Goal: Task Accomplishment & Management: Manage account settings

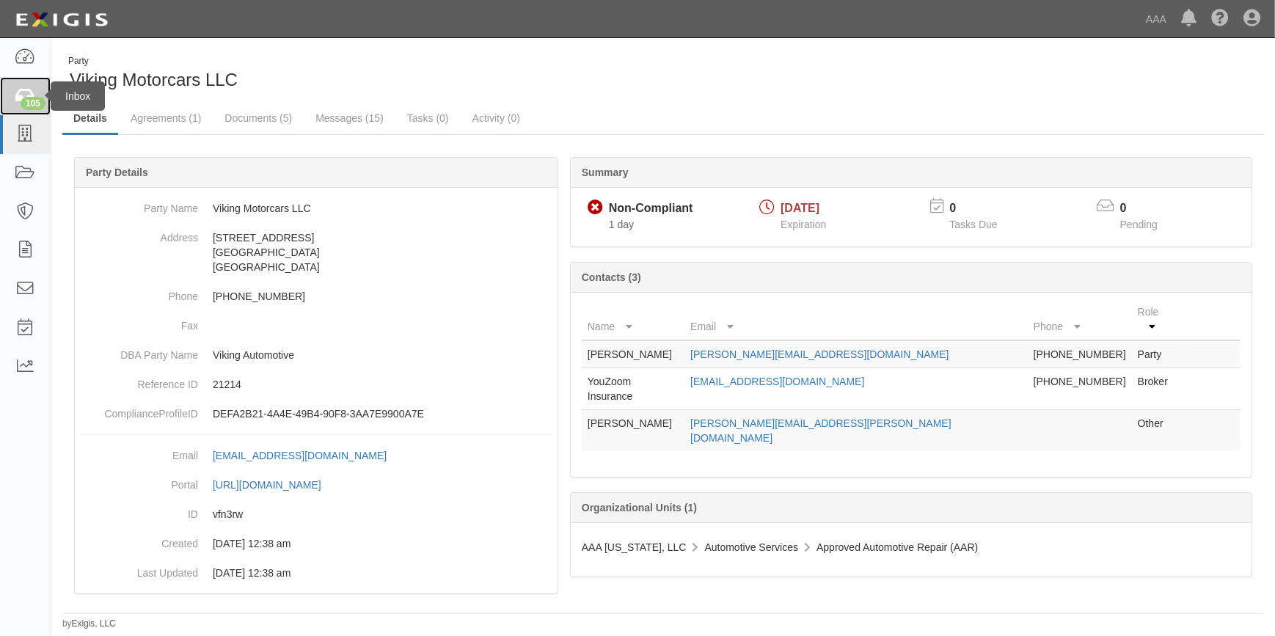
click at [34, 95] on icon at bounding box center [25, 96] width 21 height 17
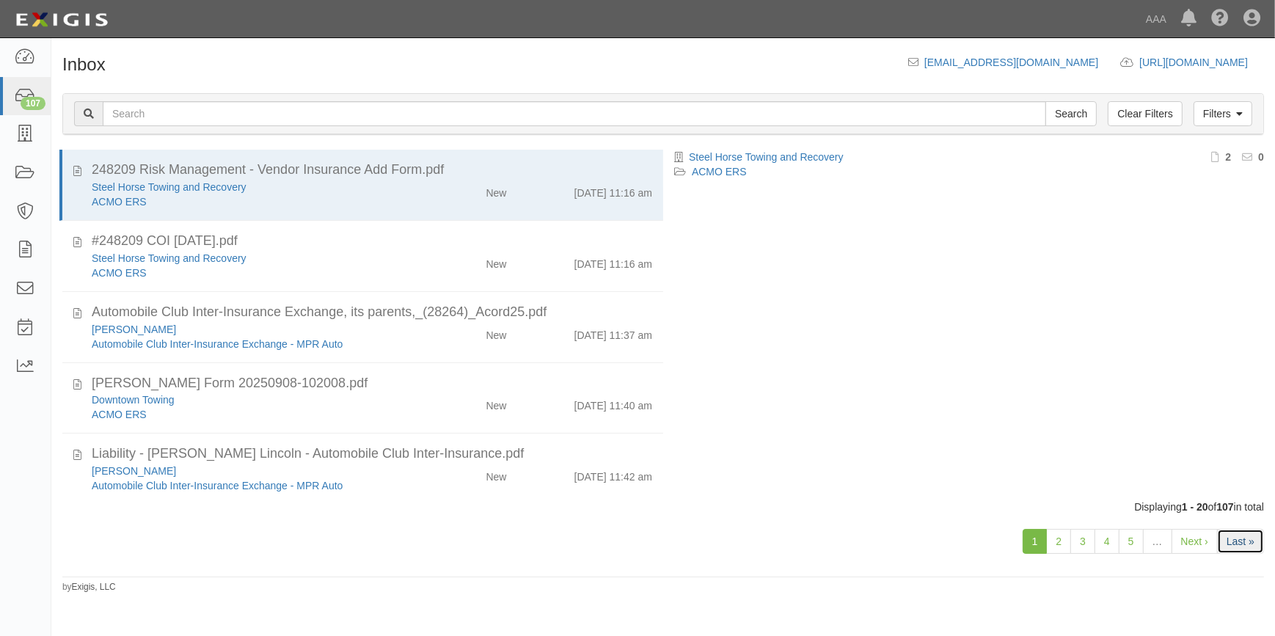
click at [1235, 540] on link "Last »" at bounding box center [1240, 541] width 47 height 25
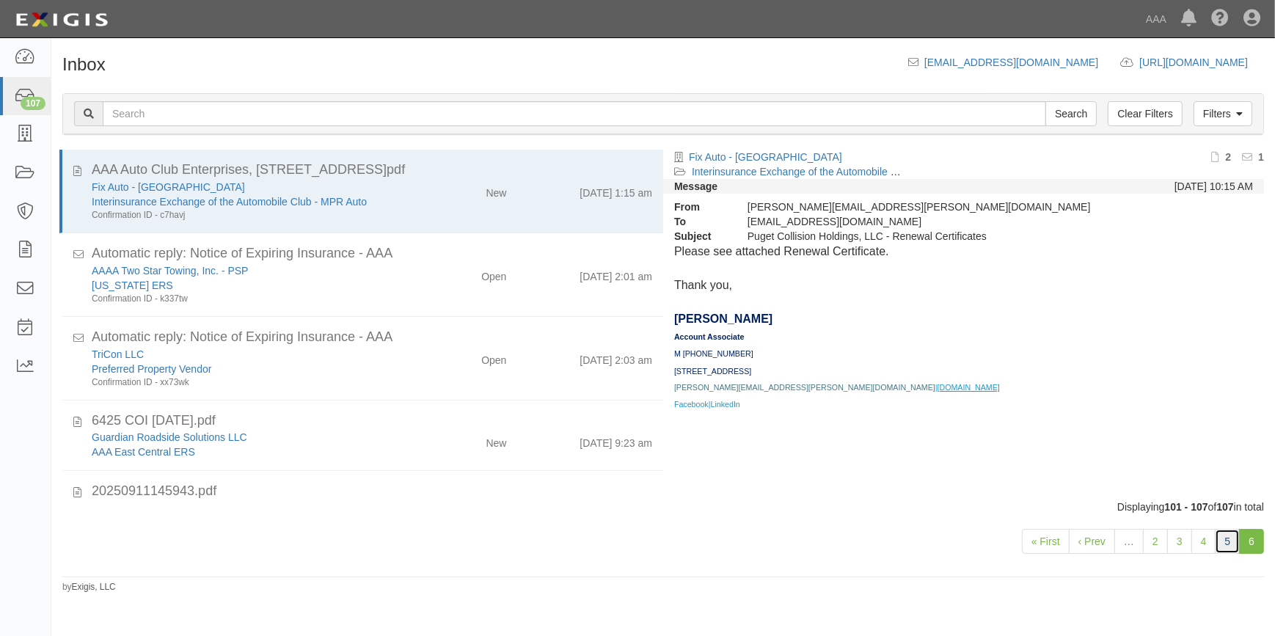
click at [1229, 532] on link "5" at bounding box center [1226, 541] width 25 height 25
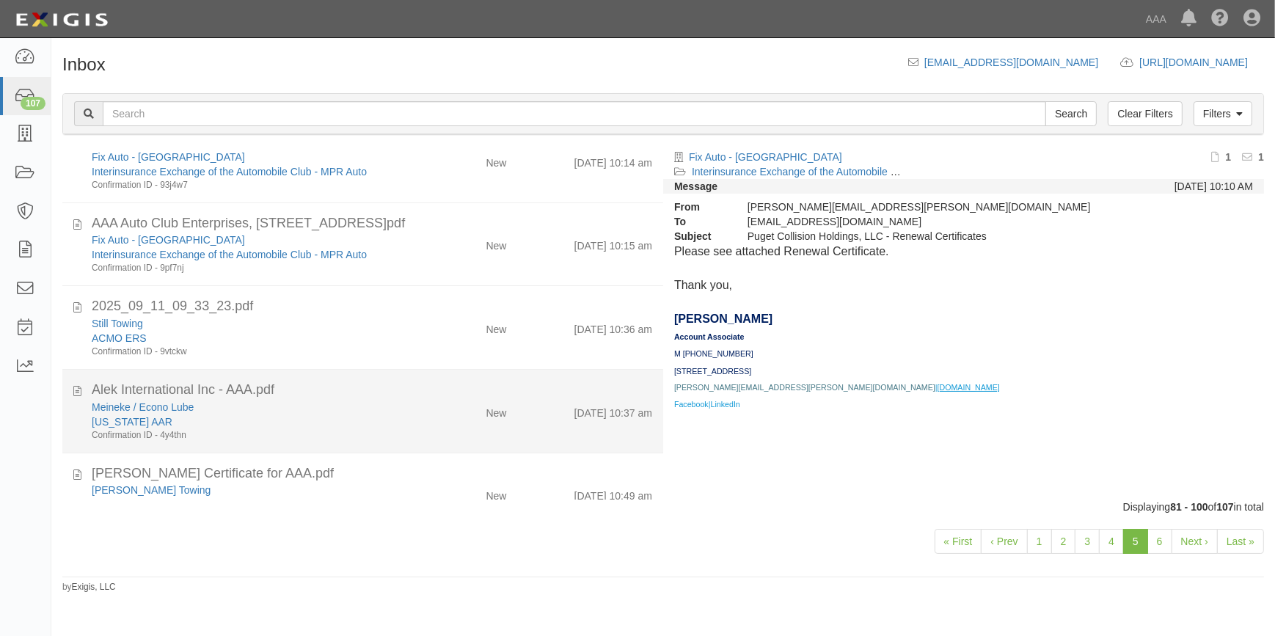
scroll to position [447, 0]
